Goal: Task Accomplishment & Management: Manage account settings

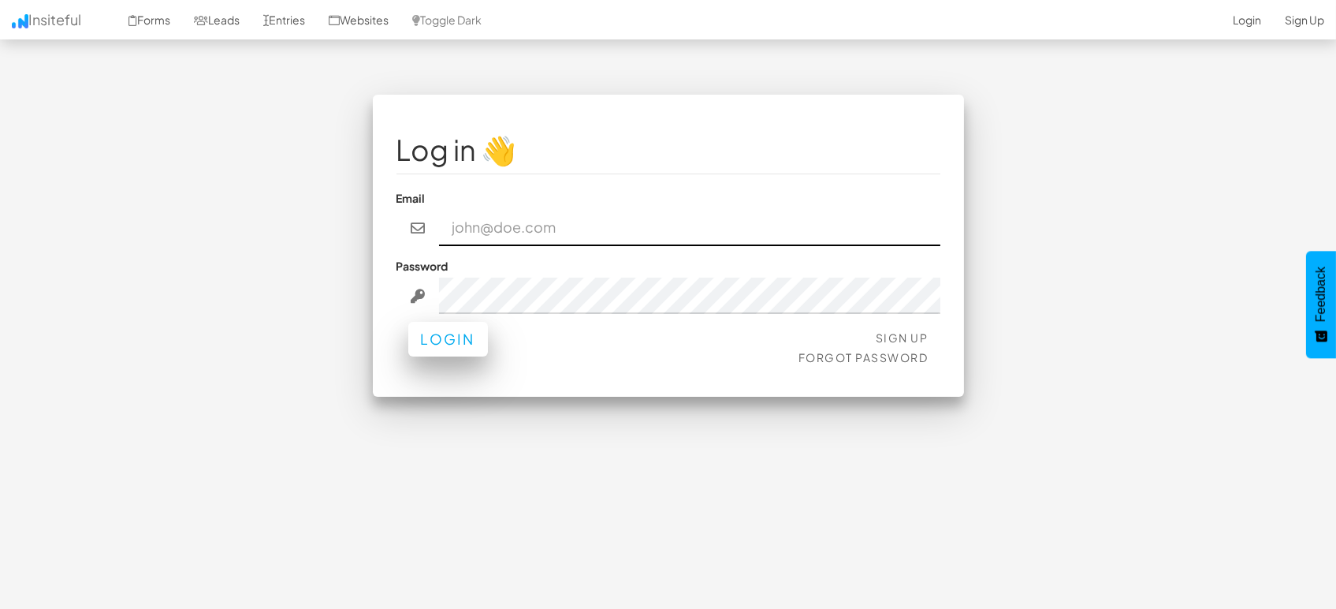
type input "[EMAIL_ADDRESS][DOMAIN_NAME]"
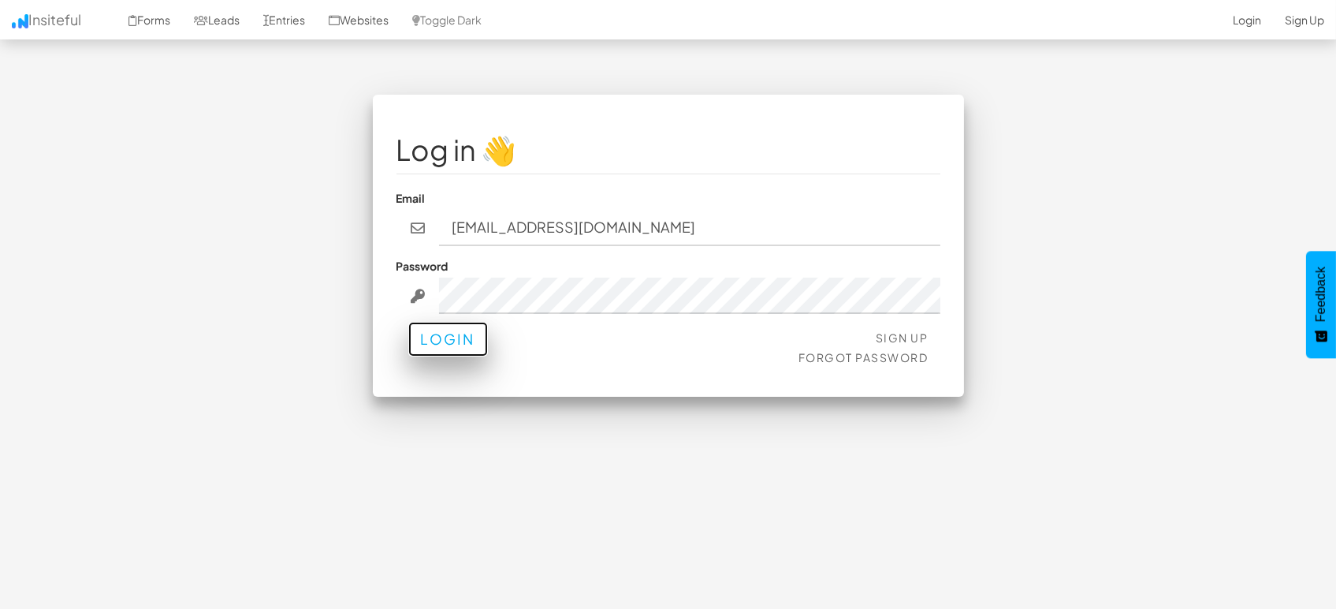
click at [454, 340] on button "Login" at bounding box center [448, 339] width 80 height 35
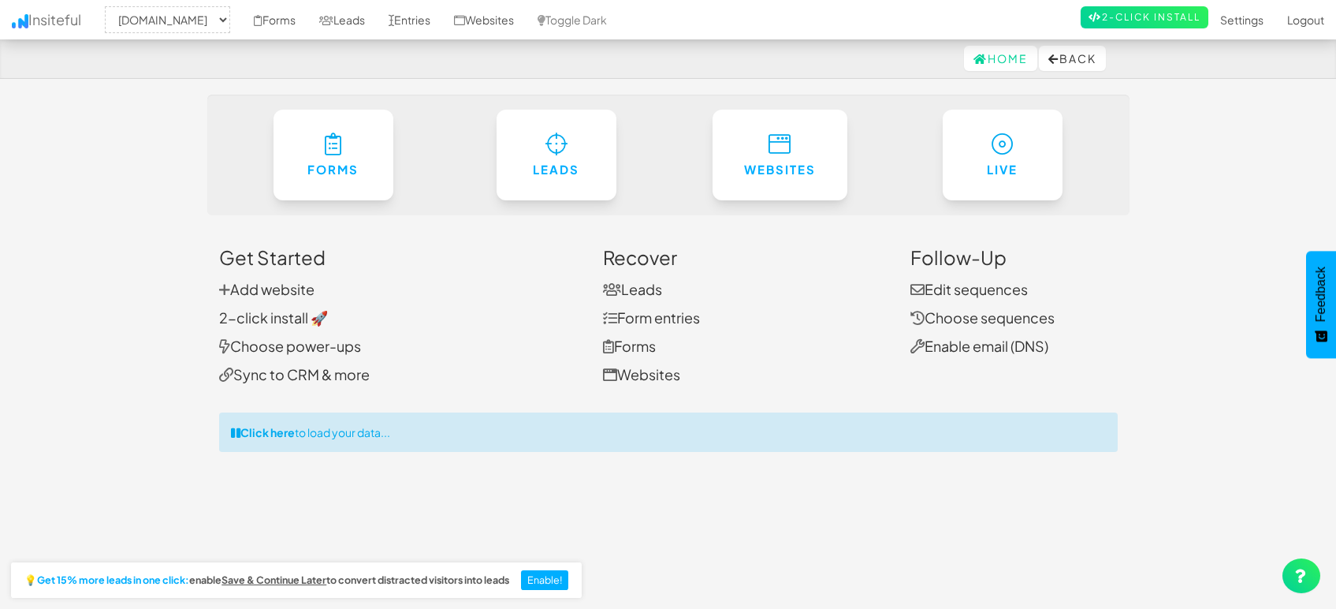
select select "1505"
click at [400, 19] on link "Entries" at bounding box center [409, 19] width 65 height 39
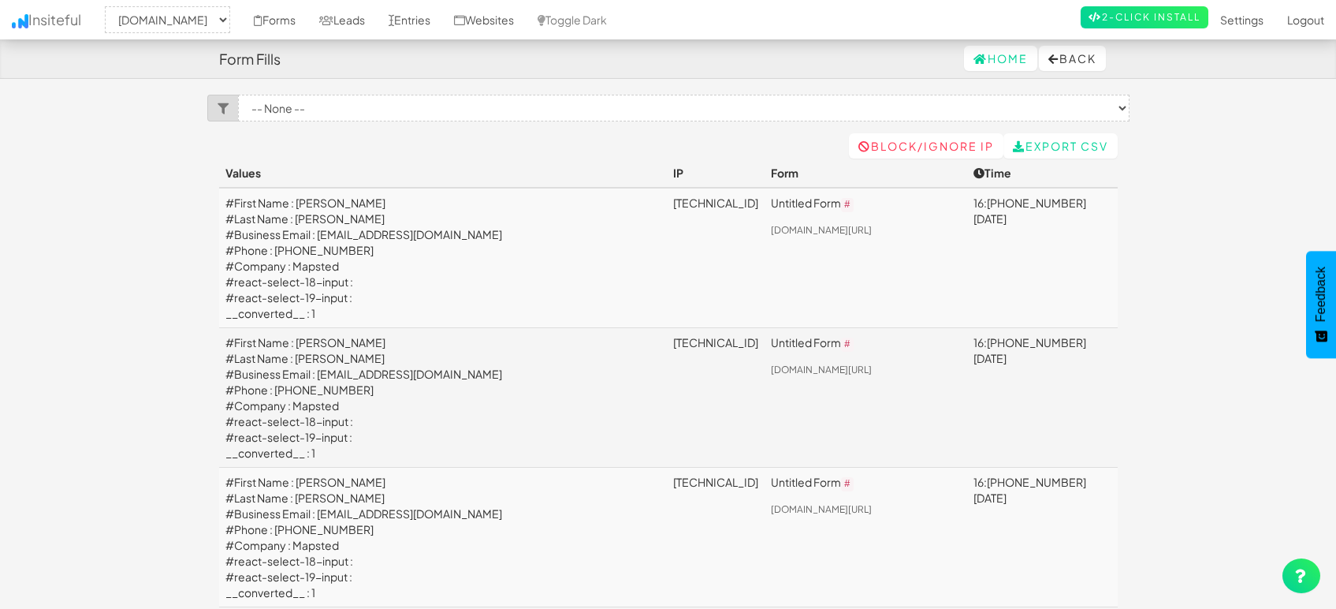
select select "1505"
click at [359, 16] on link "Leads" at bounding box center [341, 19] width 69 height 39
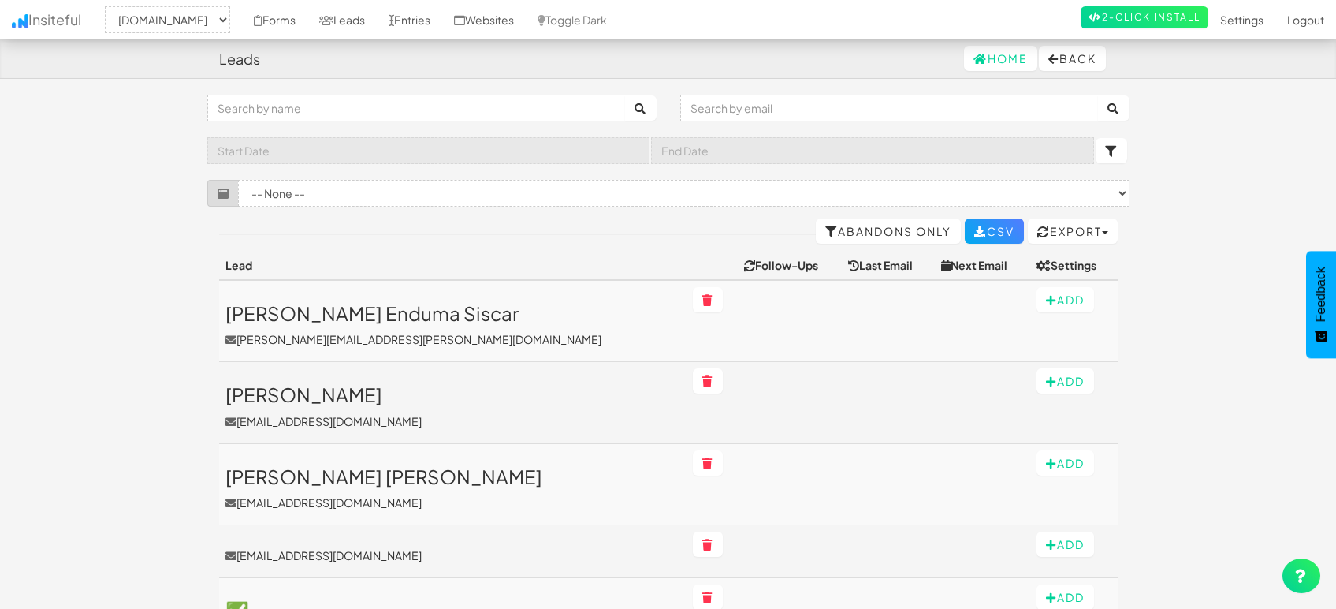
select select "1505"
